Goal: Information Seeking & Learning: Learn about a topic

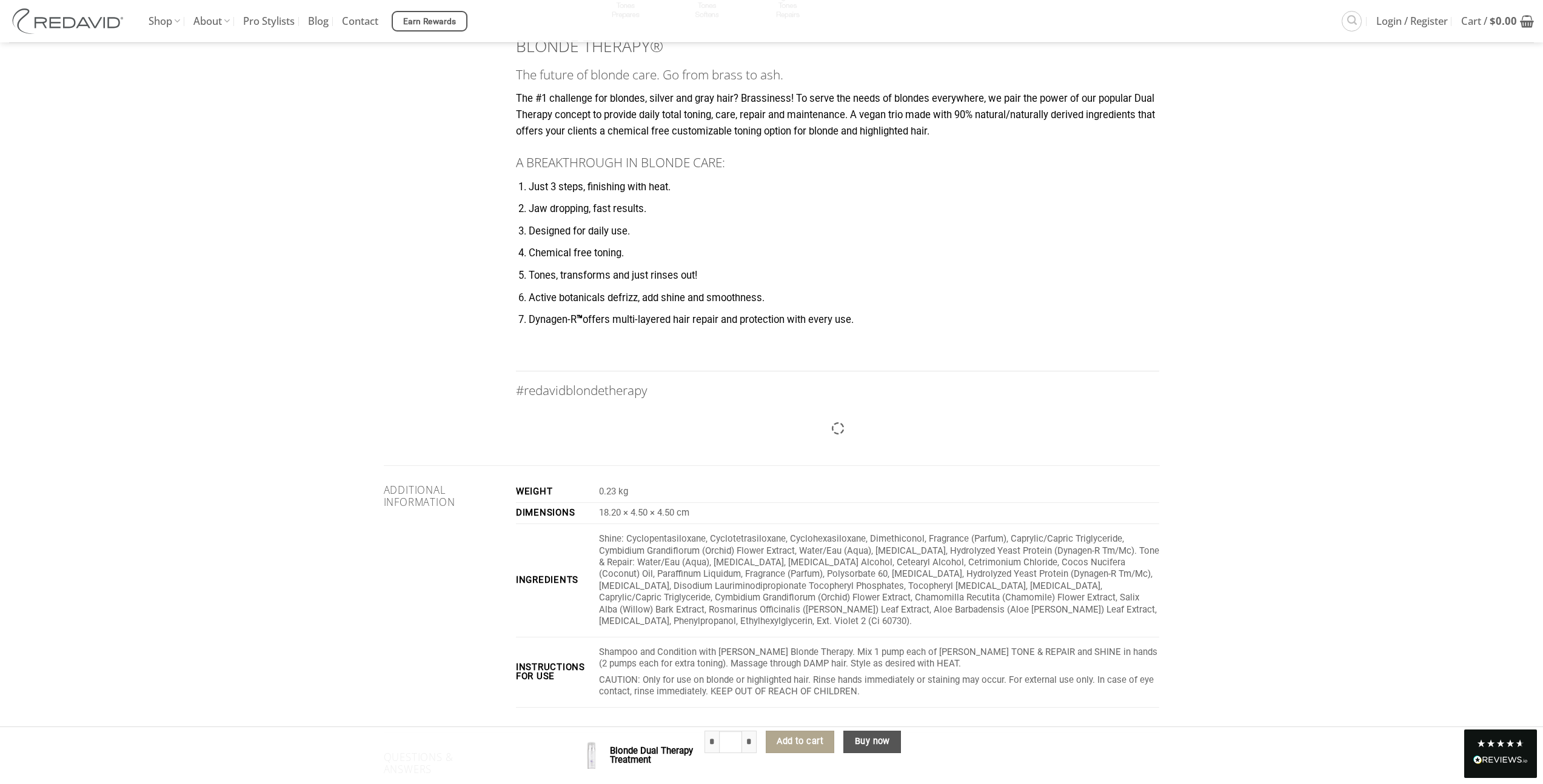
scroll to position [1952, 0]
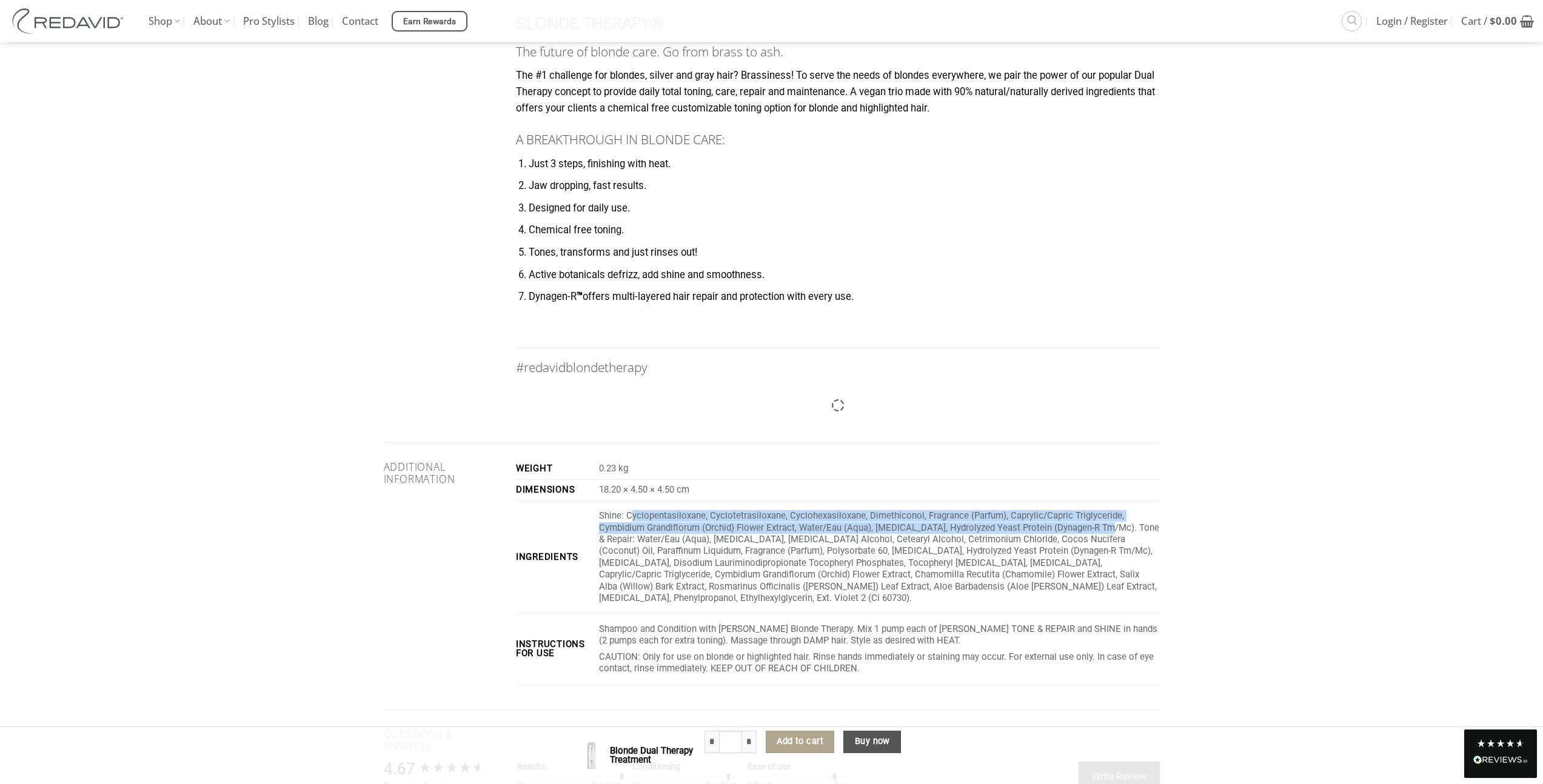
drag, startPoint x: 667, startPoint y: 531, endPoint x: 1122, endPoint y: 547, distance: 455.3
click at [1123, 547] on p "Shine: Cyclopentasiloxane, Cyclotetrasiloxane, Cyclohexasiloxane, Dimethiconol,…" at bounding box center [879, 557] width 560 height 94
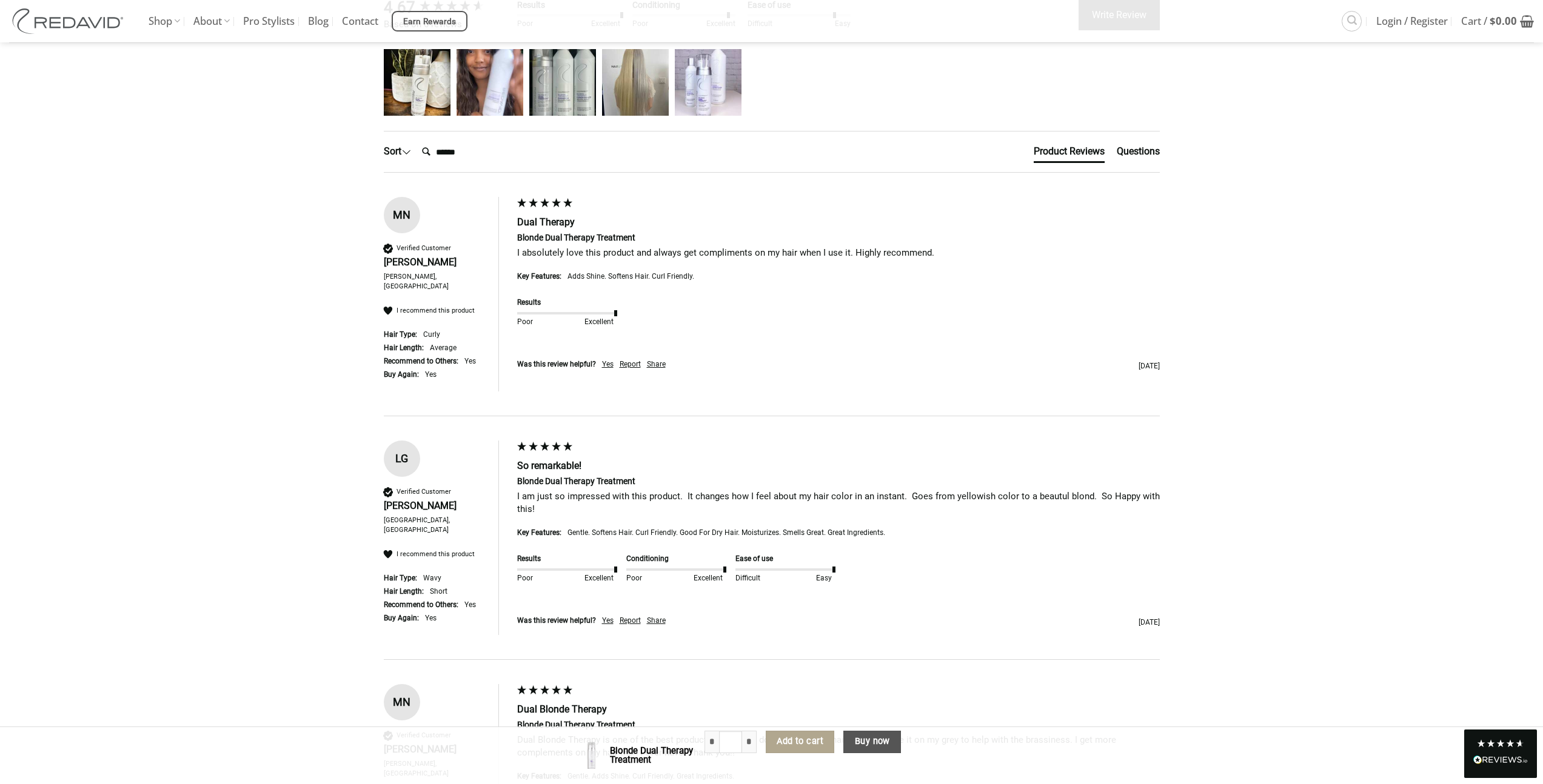
scroll to position [2436, 0]
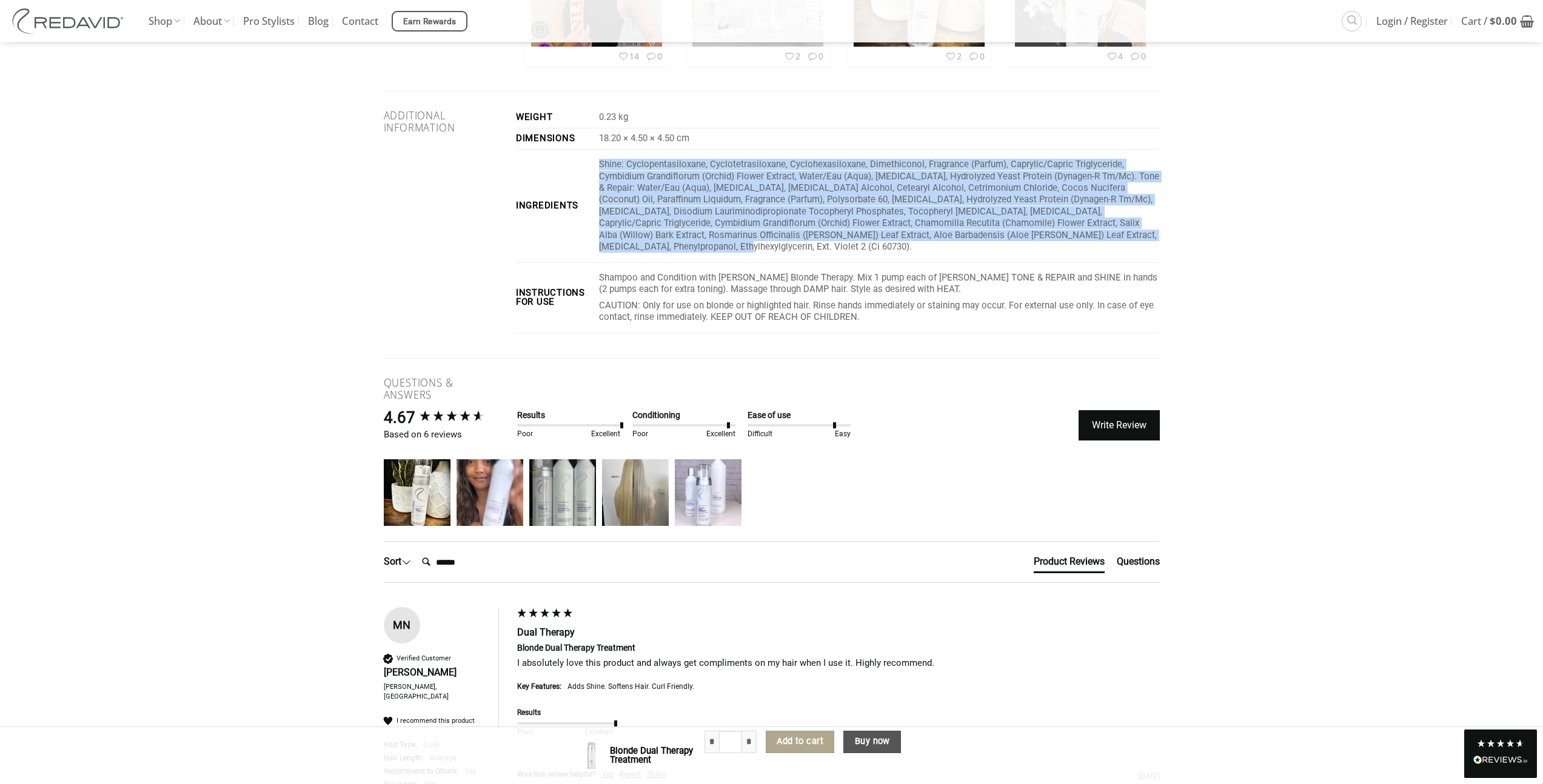
drag, startPoint x: 789, startPoint y: 267, endPoint x: 607, endPoint y: 180, distance: 201.7
click at [607, 180] on td "Shine: Cyclopentasiloxane, Cyclotetrasiloxane, Cyclohexasiloxane, Dimethiconol,…" at bounding box center [876, 207] width 565 height 113
copy p "Shine: Cyclopentasiloxane, Cyclotetrasiloxane, Cyclohexasiloxane, Dimethiconol,…"
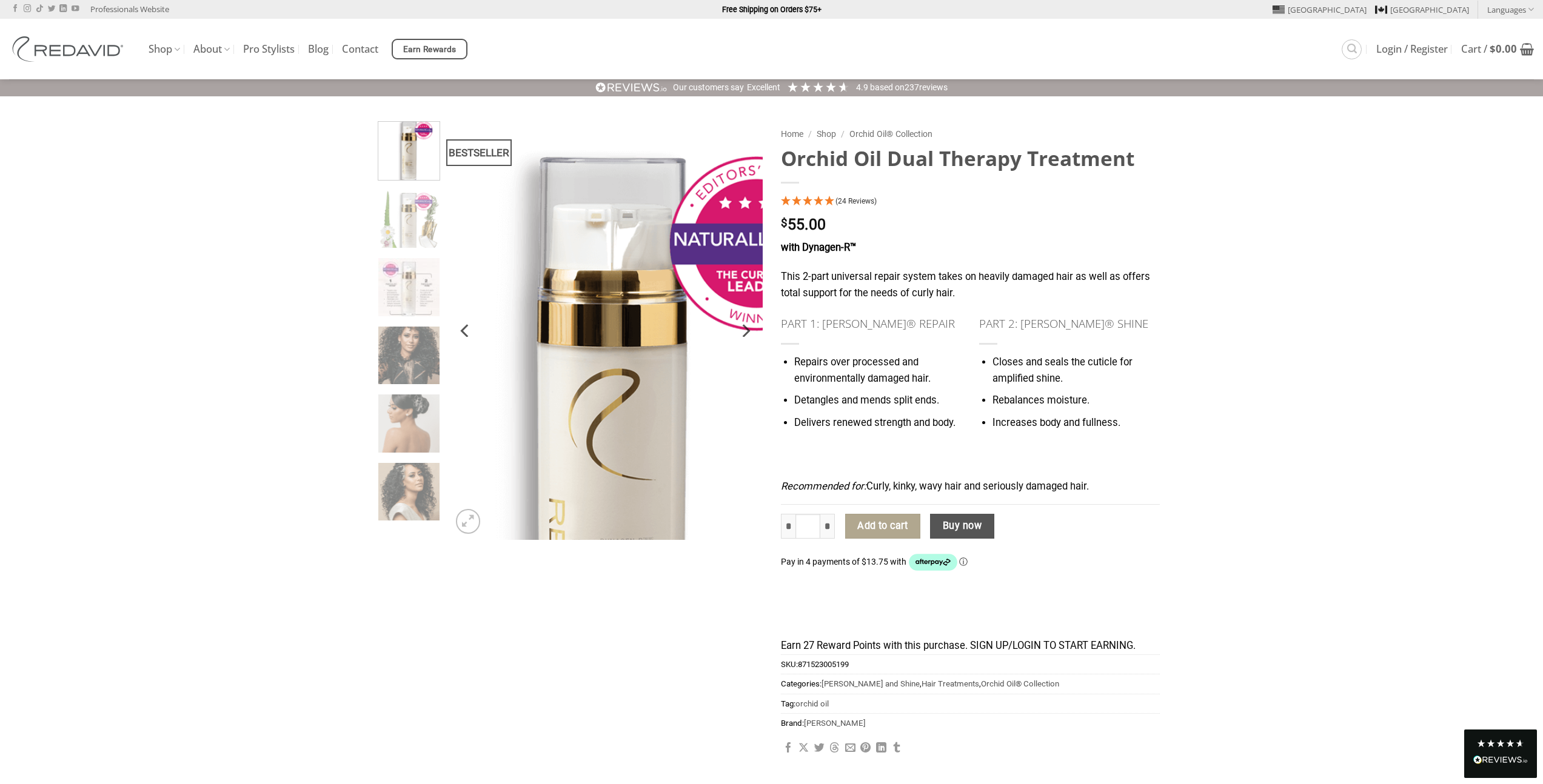
click at [600, 221] on img at bounding box center [605, 330] width 314 height 418
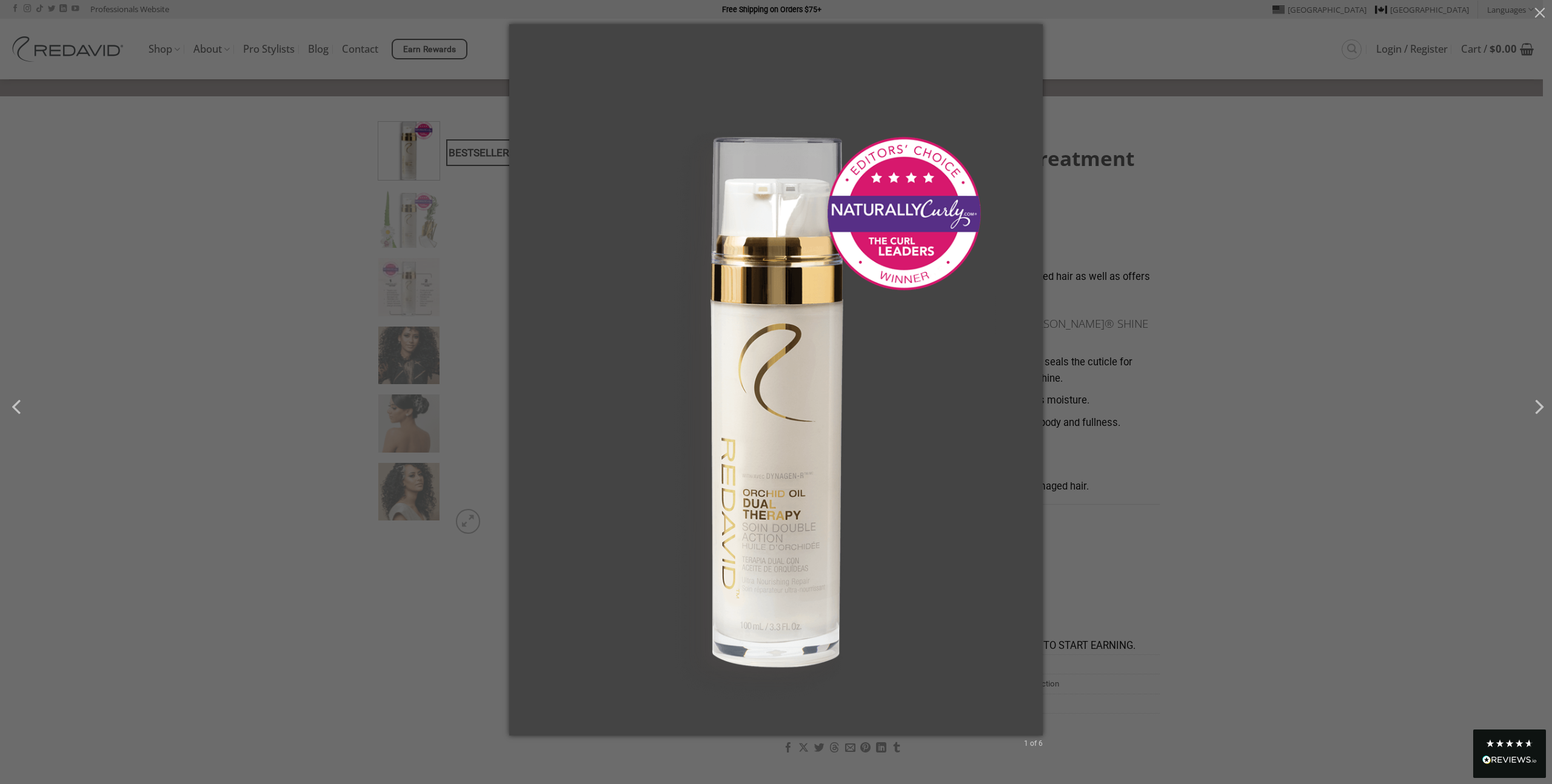
drag, startPoint x: 1378, startPoint y: 448, endPoint x: 1286, endPoint y: 431, distance: 93.6
click at [1377, 448] on div "1 of 6" at bounding box center [776, 392] width 1552 height 784
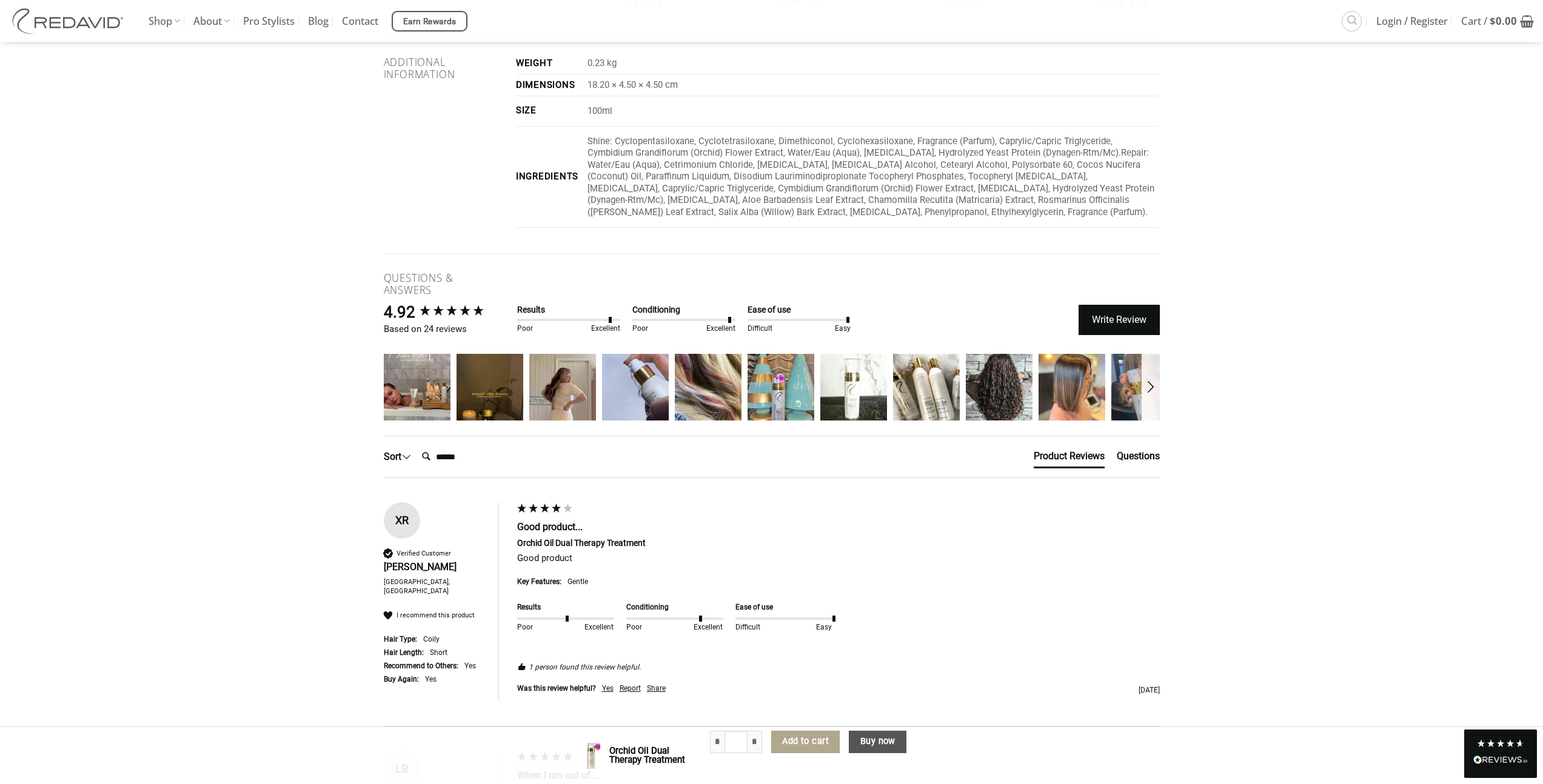
scroll to position [2198, 0]
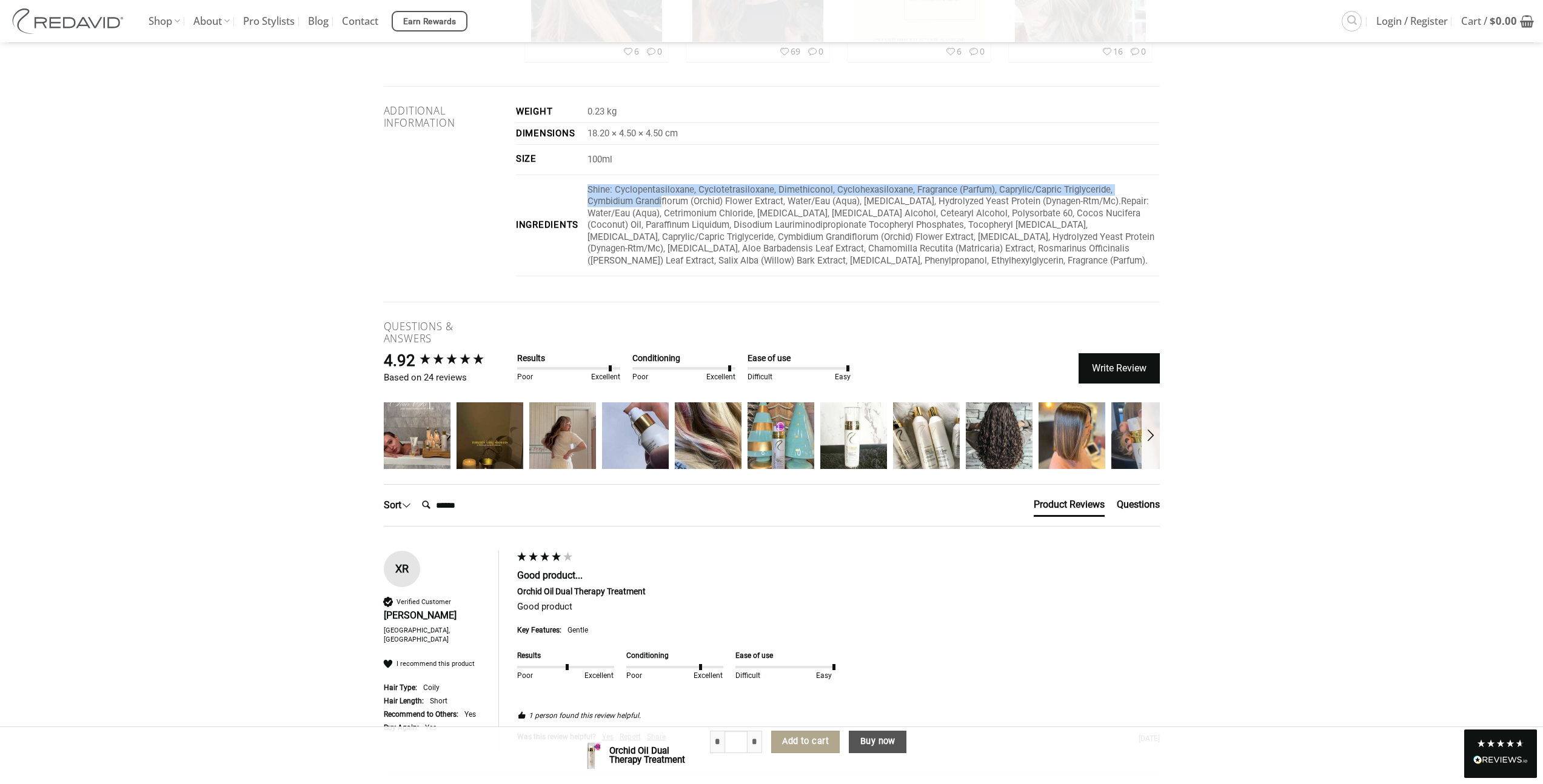
drag, startPoint x: 594, startPoint y: 207, endPoint x: 668, endPoint y: 220, distance: 75.1
click at [668, 220] on p "Shine: Cyclopentasiloxane, Cyclotetrasiloxane, Dimethiconol, Cyclohexasiloxane,…" at bounding box center [873, 225] width 571 height 83
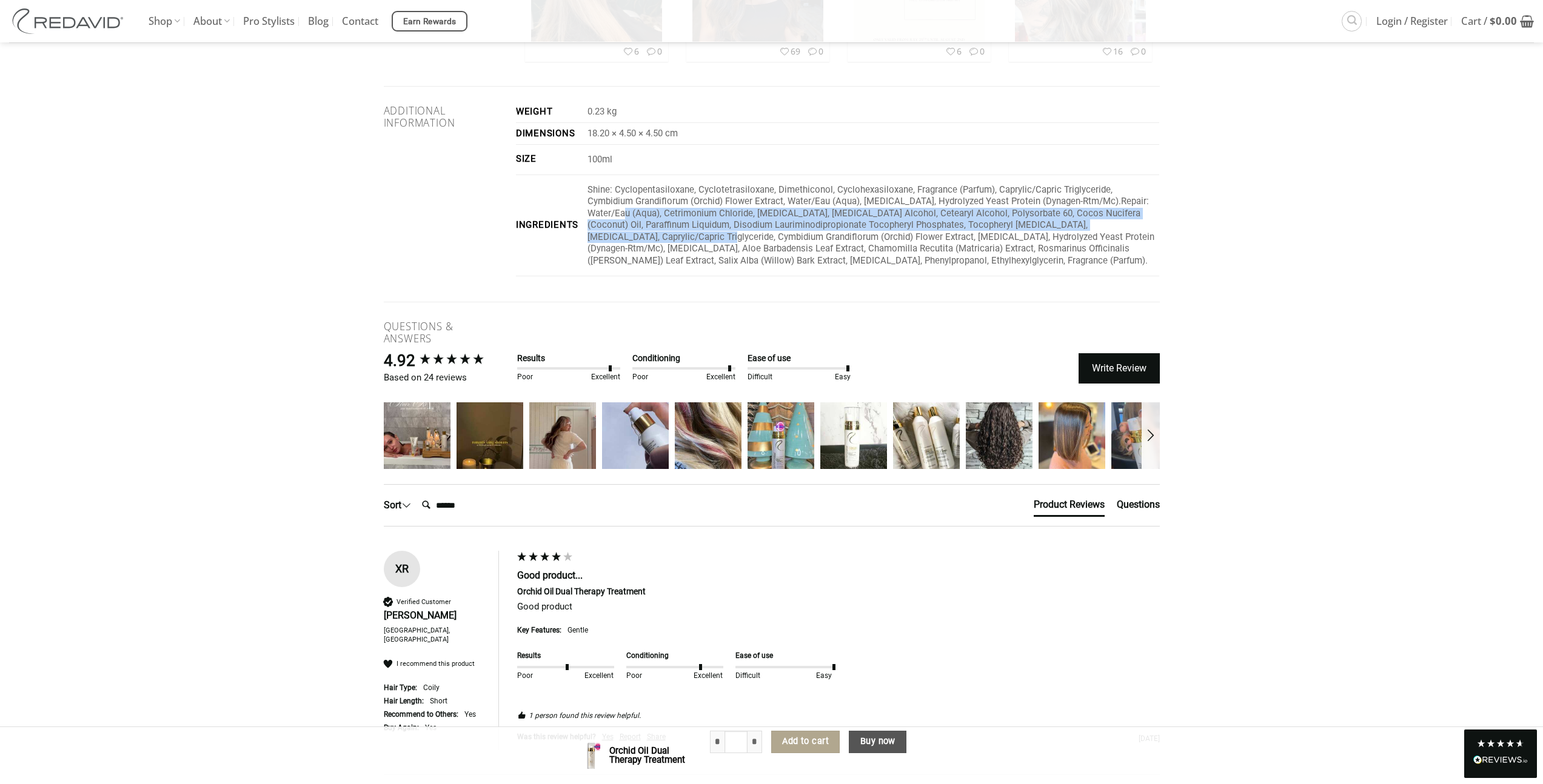
drag, startPoint x: 736, startPoint y: 247, endPoint x: 743, endPoint y: 250, distance: 7.6
click at [743, 250] on p "Shine: Cyclopentasiloxane, Cyclotetrasiloxane, Dimethiconol, Cyclohexasiloxane,…" at bounding box center [873, 225] width 571 height 83
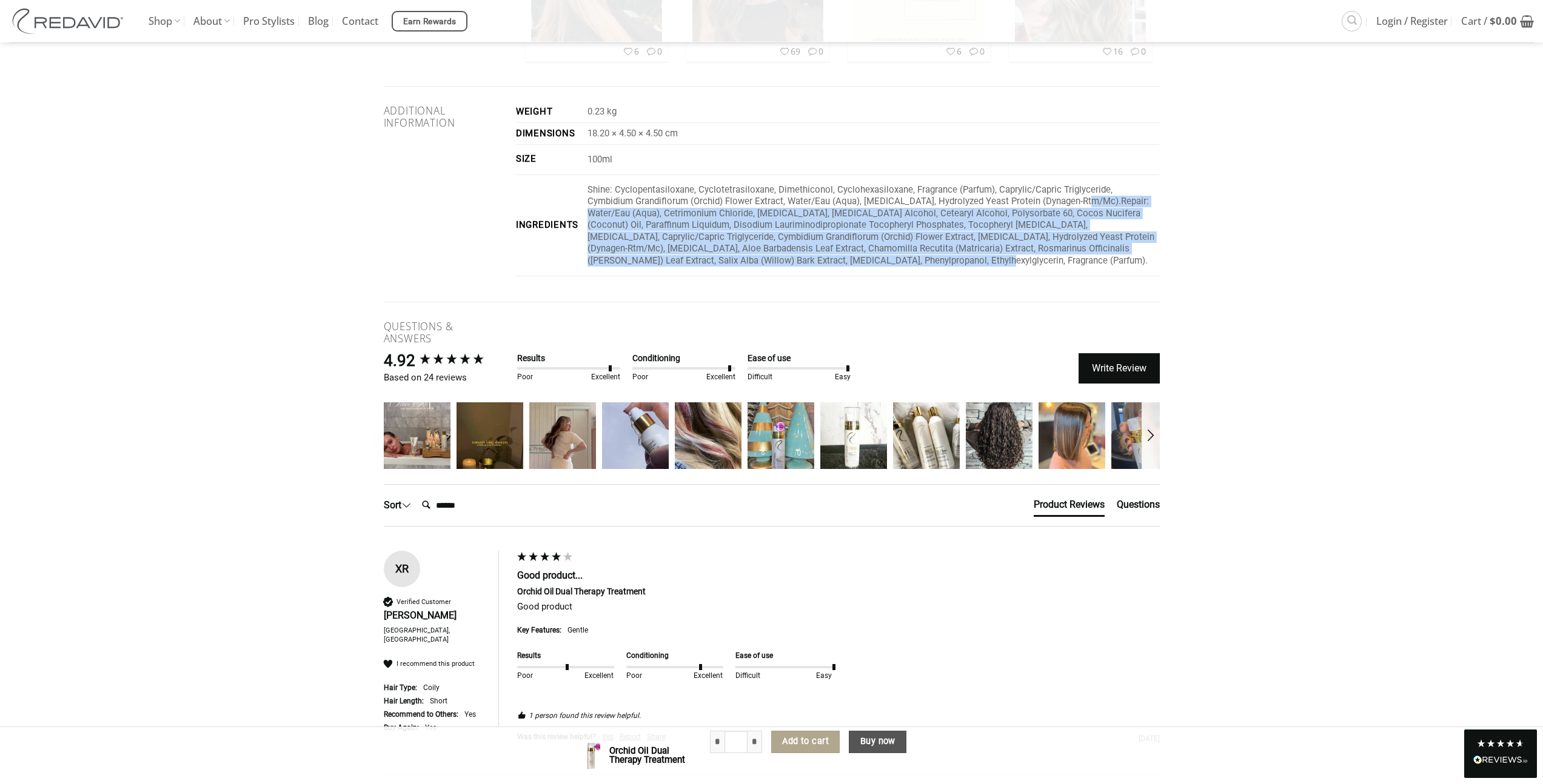
drag, startPoint x: 1102, startPoint y: 221, endPoint x: 1125, endPoint y: 276, distance: 59.6
click at [1125, 267] on p "Shine: Cyclopentasiloxane, Cyclotetrasiloxane, Dimethiconol, Cyclohexasiloxane,…" at bounding box center [873, 225] width 571 height 83
click at [1018, 277] on td "Shine: Cyclopentasiloxane, Cyclotetrasiloxane, Dimethiconol, Cyclohexasiloxane,…" at bounding box center [871, 225] width 577 height 101
drag, startPoint x: 982, startPoint y: 271, endPoint x: 590, endPoint y: 204, distance: 397.7
click at [590, 204] on td "Shine: Cyclopentasiloxane, Cyclotetrasiloxane, Dimethiconol, Cyclohexasiloxane,…" at bounding box center [871, 225] width 577 height 101
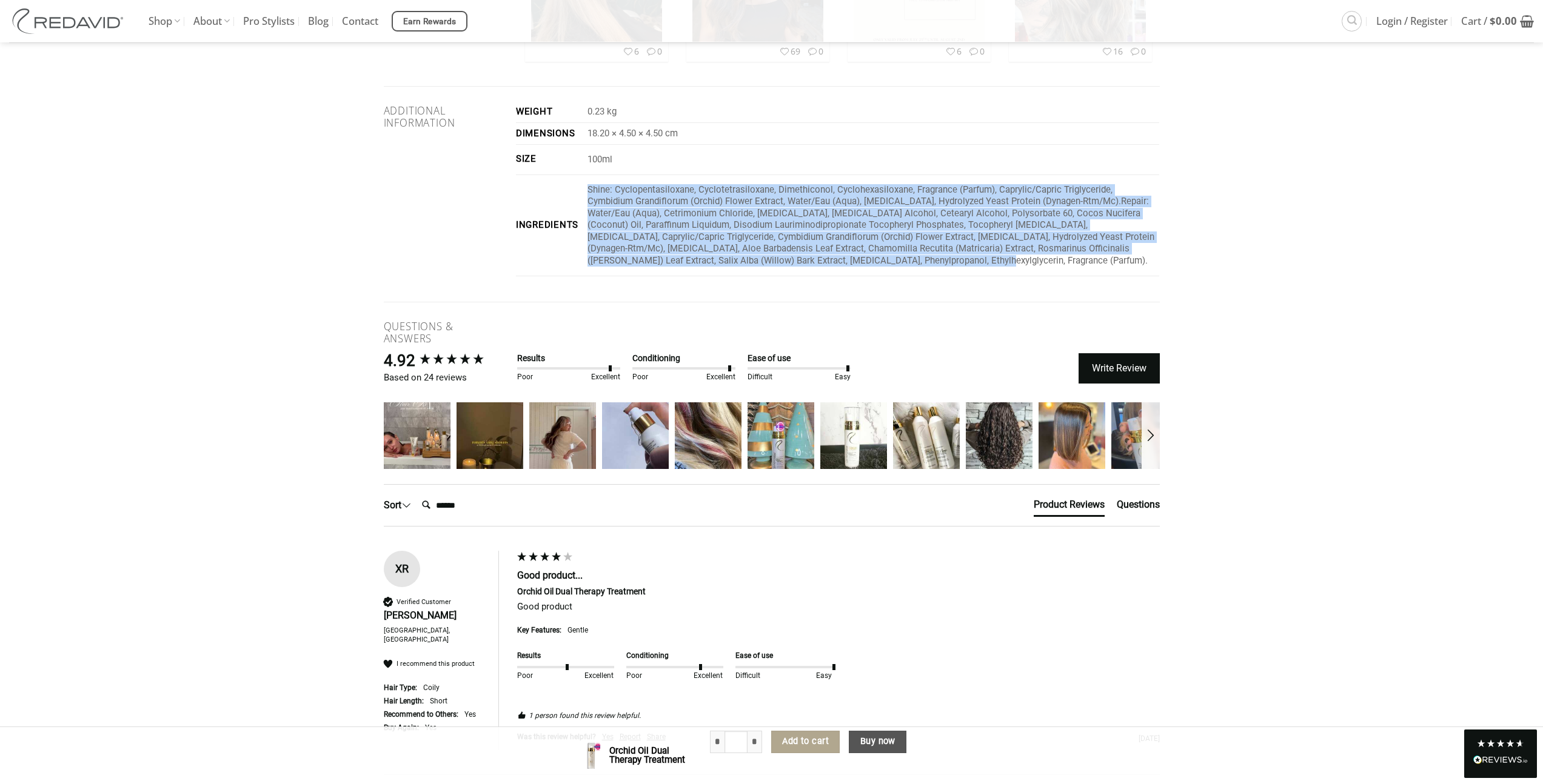
copy p "Shine: Cyclopentasiloxane, Cyclotetrasiloxane, Dimethiconol, Cyclohexasiloxane,…"
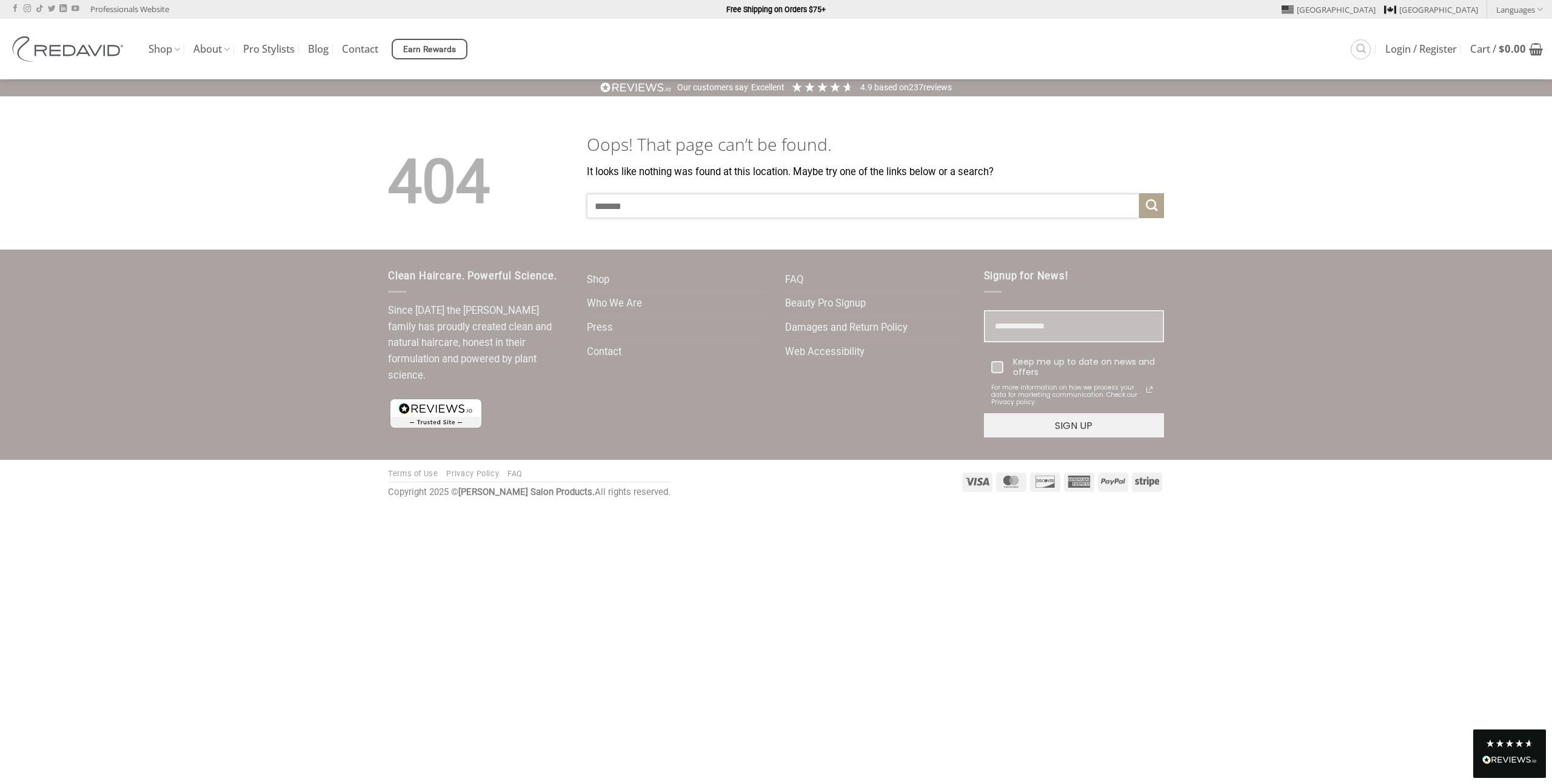
click at [683, 204] on input "search" at bounding box center [862, 206] width 552 height 24
paste input "**********"
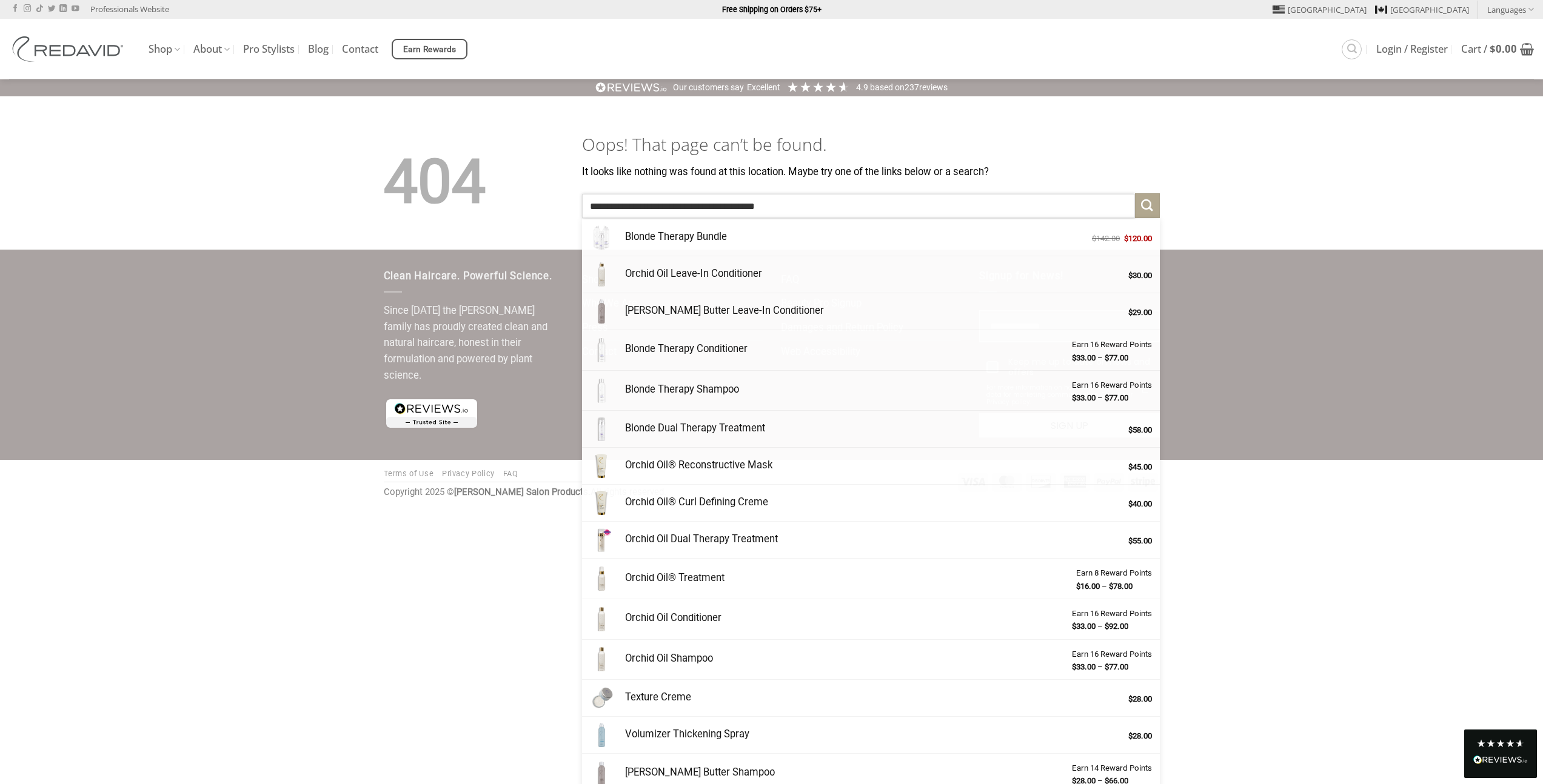
drag, startPoint x: 803, startPoint y: 217, endPoint x: 888, endPoint y: 242, distance: 88.6
click at [887, 218] on form "**********" at bounding box center [870, 206] width 578 height 25
drag, startPoint x: 696, startPoint y: 205, endPoint x: 553, endPoint y: 197, distance: 143.2
click at [553, 197] on div "**********" at bounding box center [772, 191] width 794 height 117
click at [763, 208] on input "**********" at bounding box center [858, 206] width 552 height 24
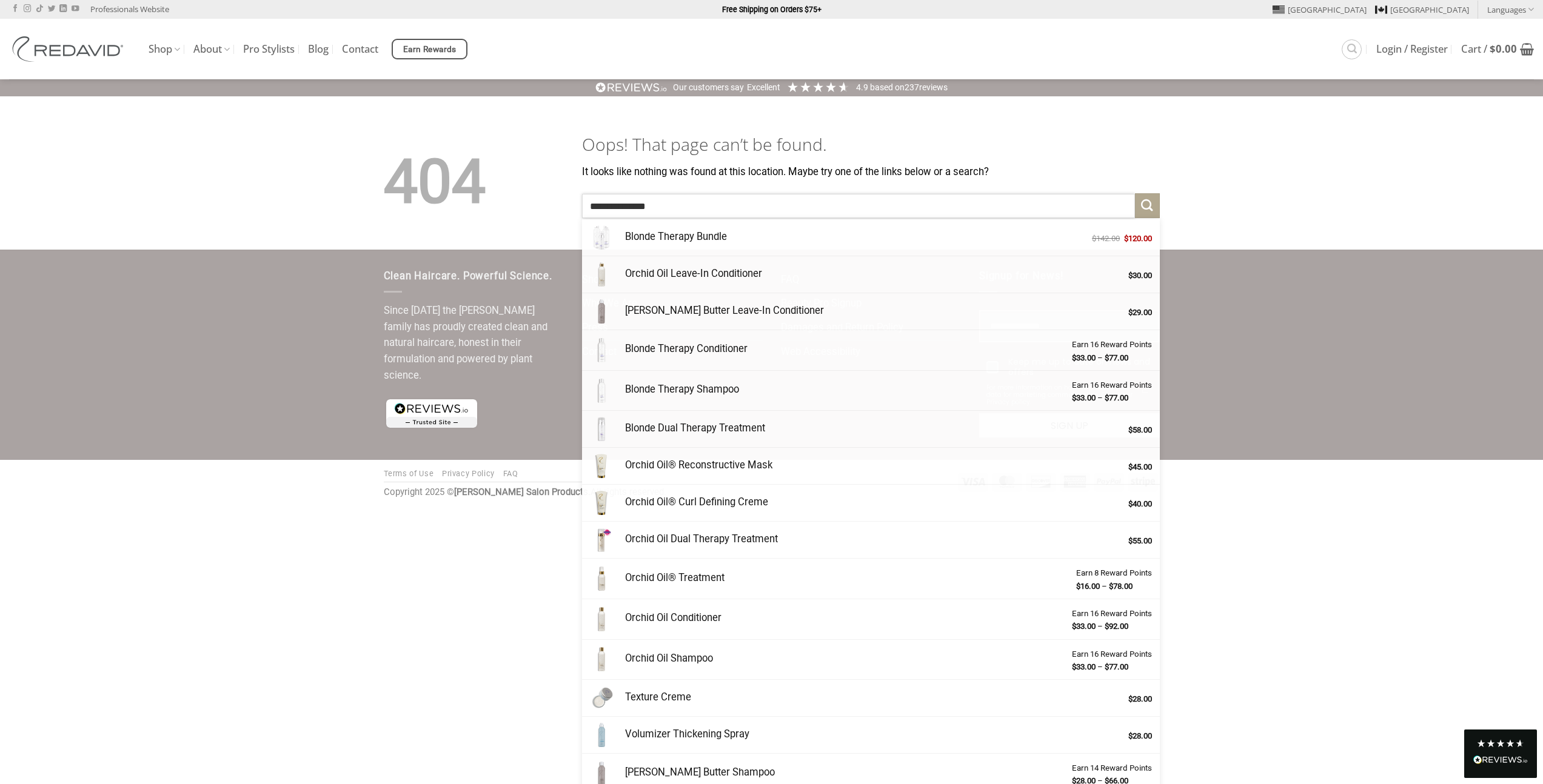
type input "**********"
click at [1134, 193] on button "Submit" at bounding box center [1147, 206] width 25 height 25
